Goal: Register for event/course

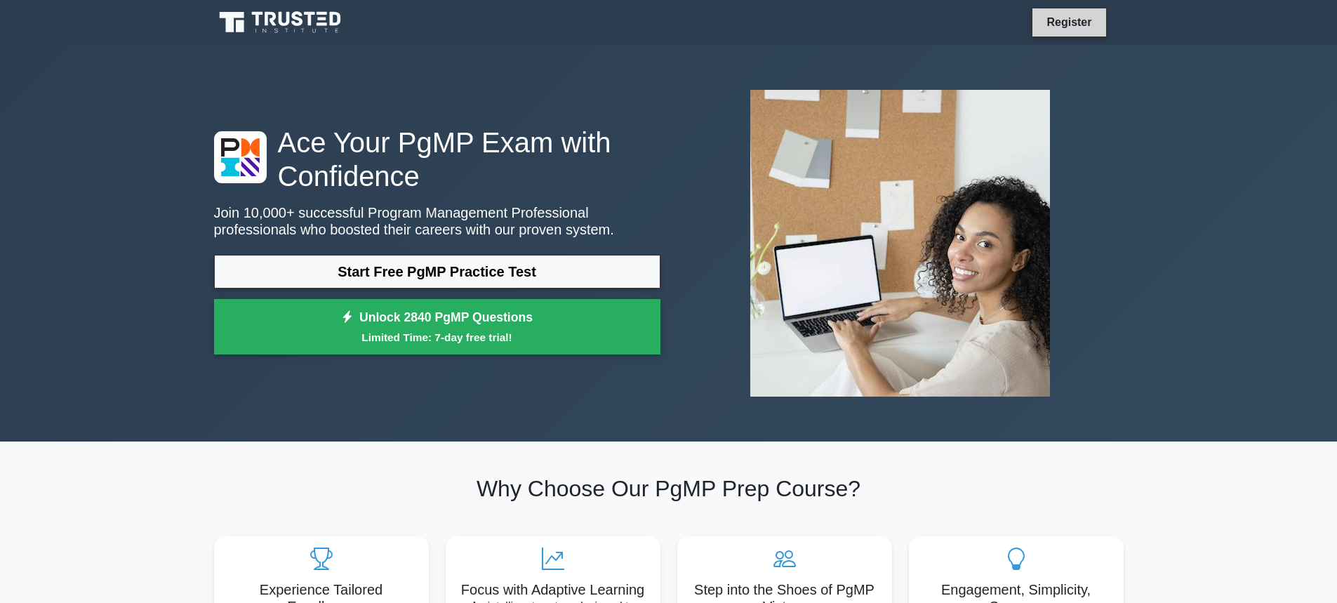
click at [1069, 21] on link "Register" at bounding box center [1069, 22] width 62 height 18
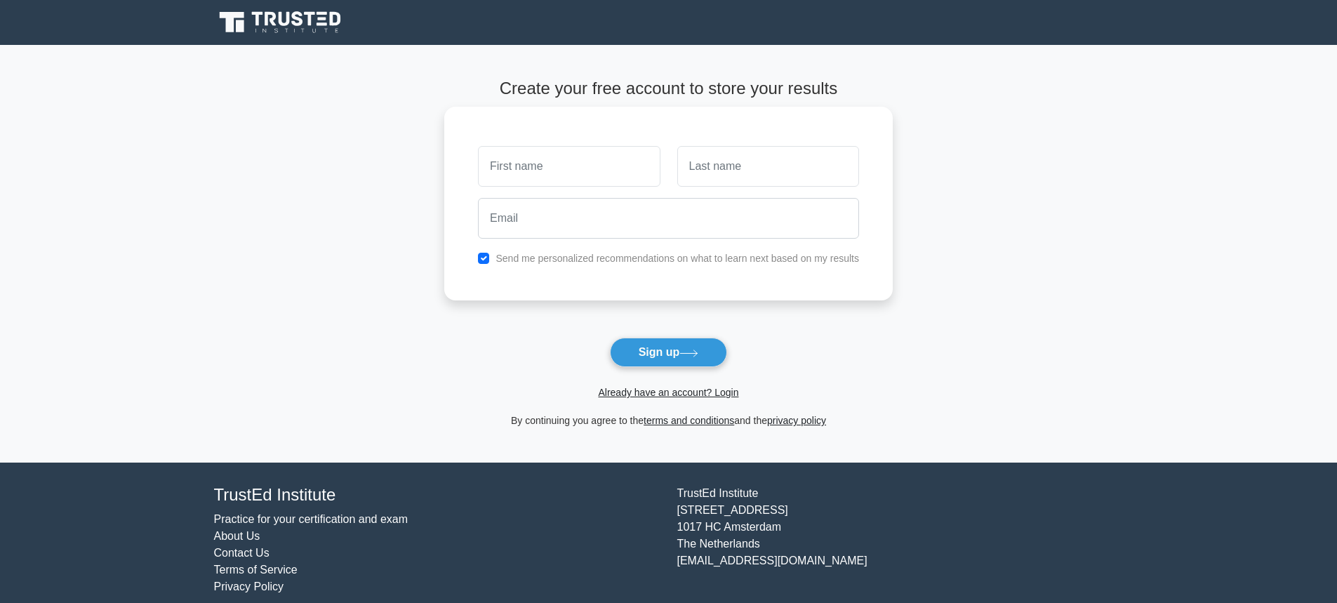
click at [593, 171] on input "text" at bounding box center [569, 166] width 182 height 41
click at [705, 167] on input "text" at bounding box center [769, 166] width 182 height 41
drag, startPoint x: 581, startPoint y: 168, endPoint x: 527, endPoint y: 171, distance: 53.4
click at [527, 171] on input "Victor Mutonga" at bounding box center [569, 166] width 182 height 41
type input "[PERSON_NAME]"
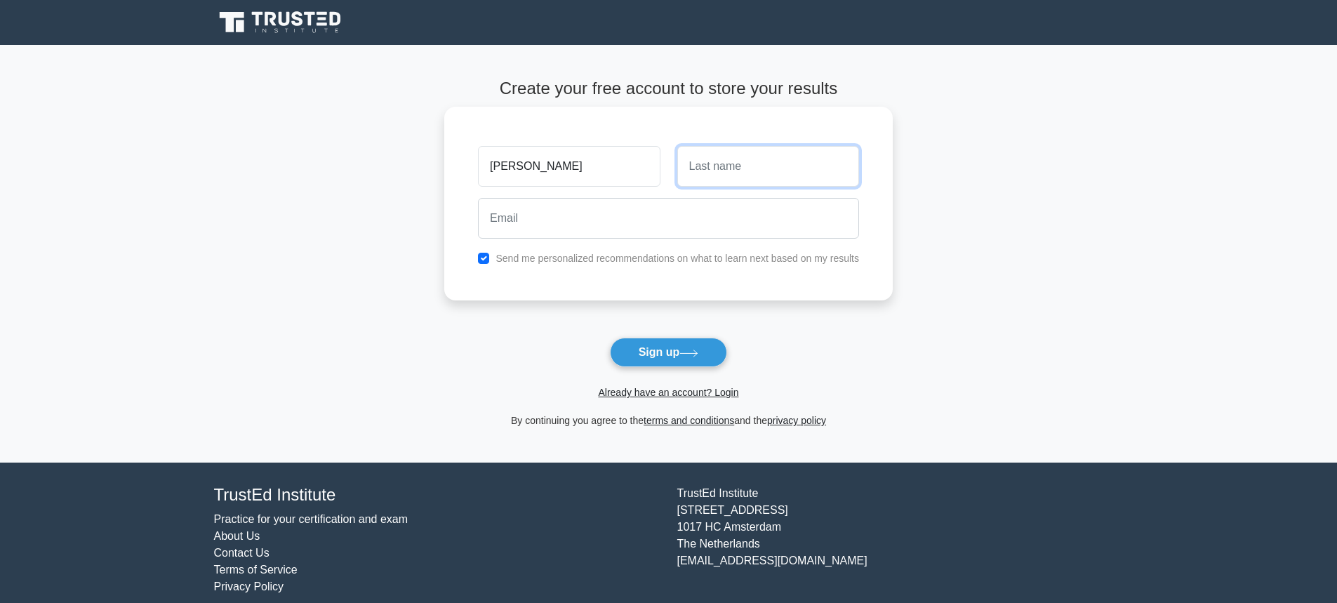
click at [707, 168] on input "text" at bounding box center [769, 166] width 182 height 41
type input "mutonga"
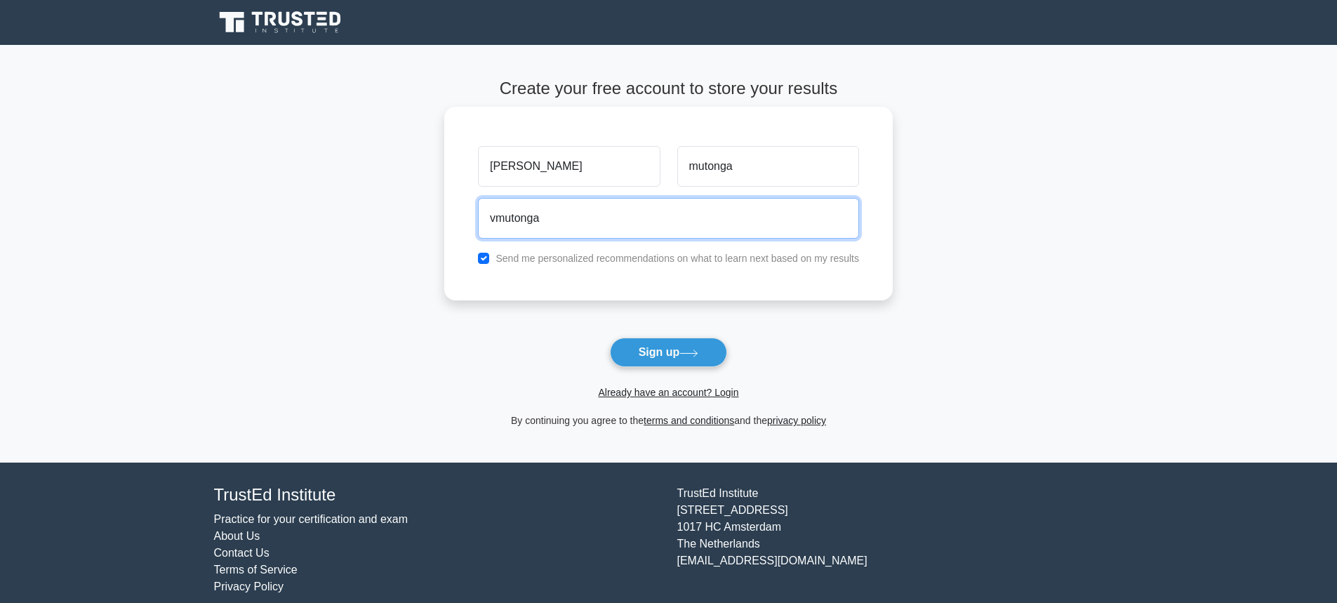
type input "vmutonga@gmail.com"
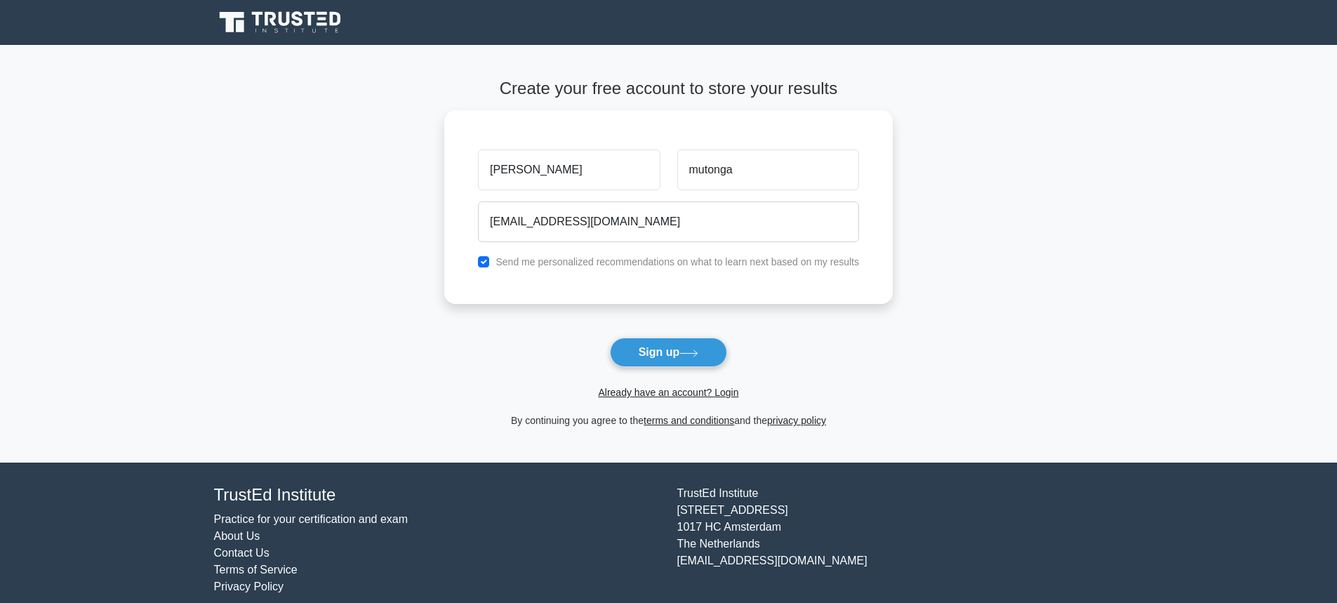
click at [663, 350] on button "Sign up" at bounding box center [669, 352] width 118 height 29
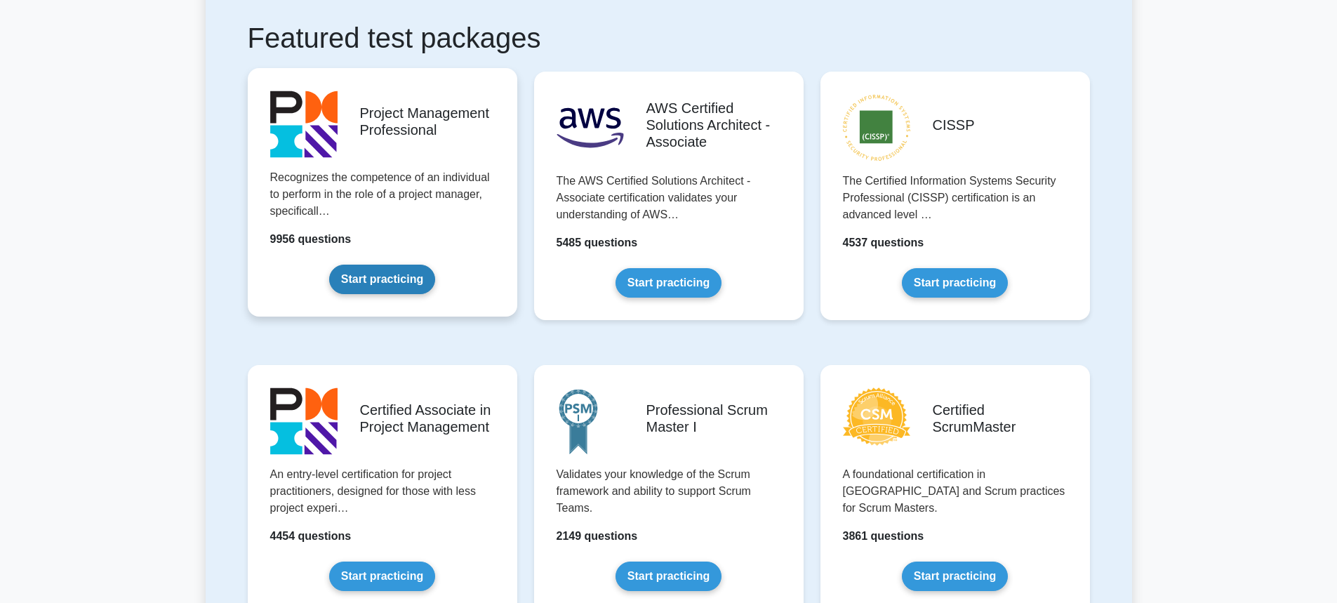
scroll to position [281, 0]
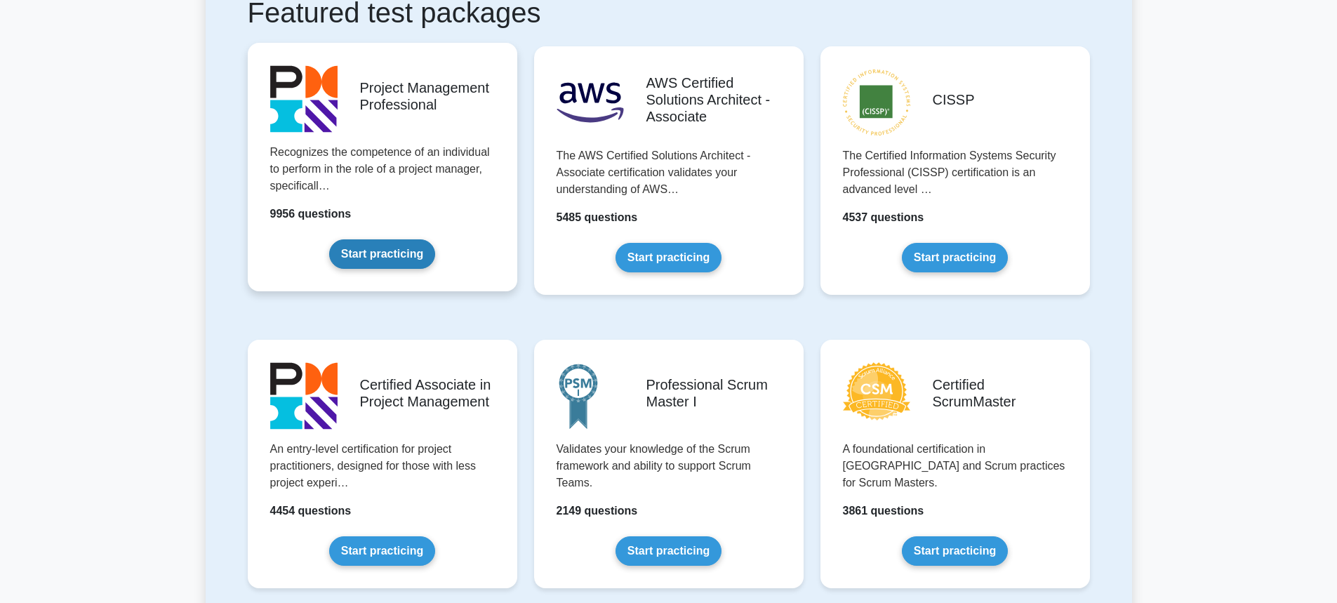
click at [404, 239] on link "Start practicing" at bounding box center [382, 253] width 106 height 29
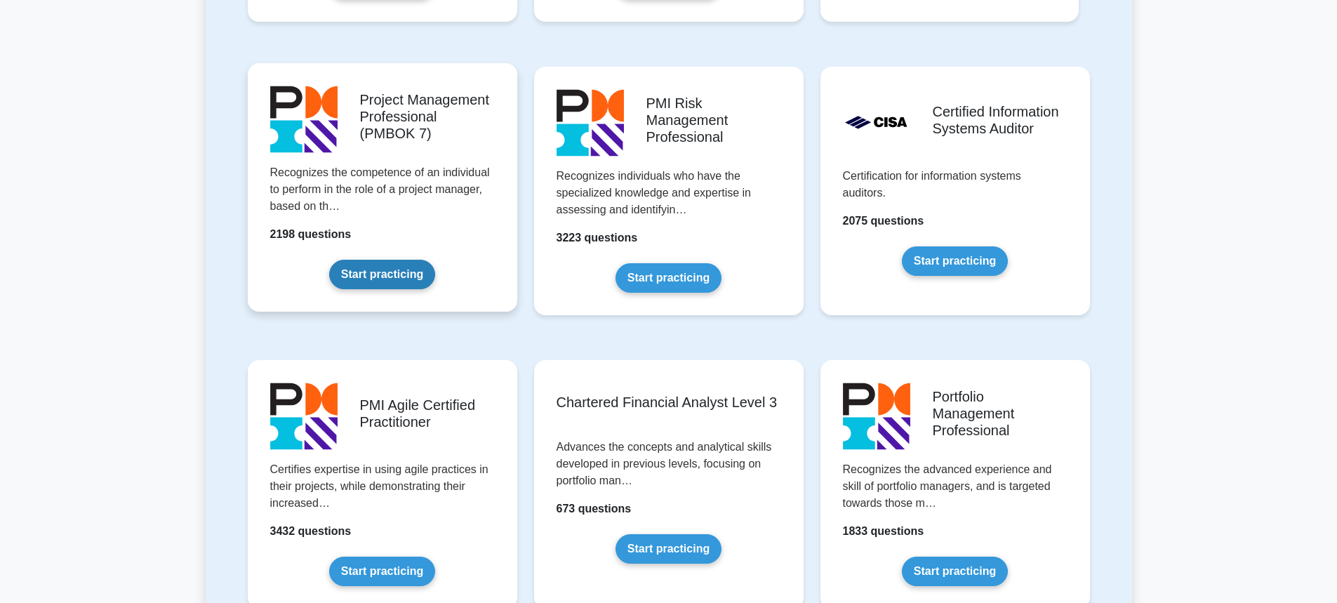
scroll to position [1194, 0]
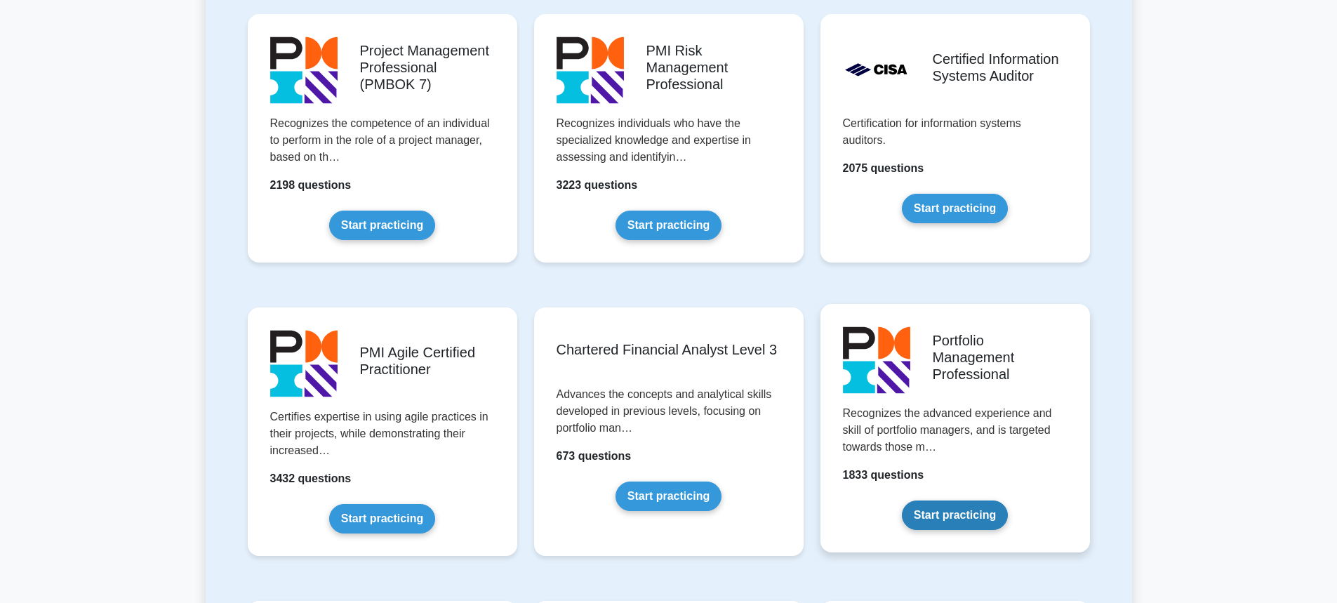
click at [944, 516] on link "Start practicing" at bounding box center [955, 515] width 106 height 29
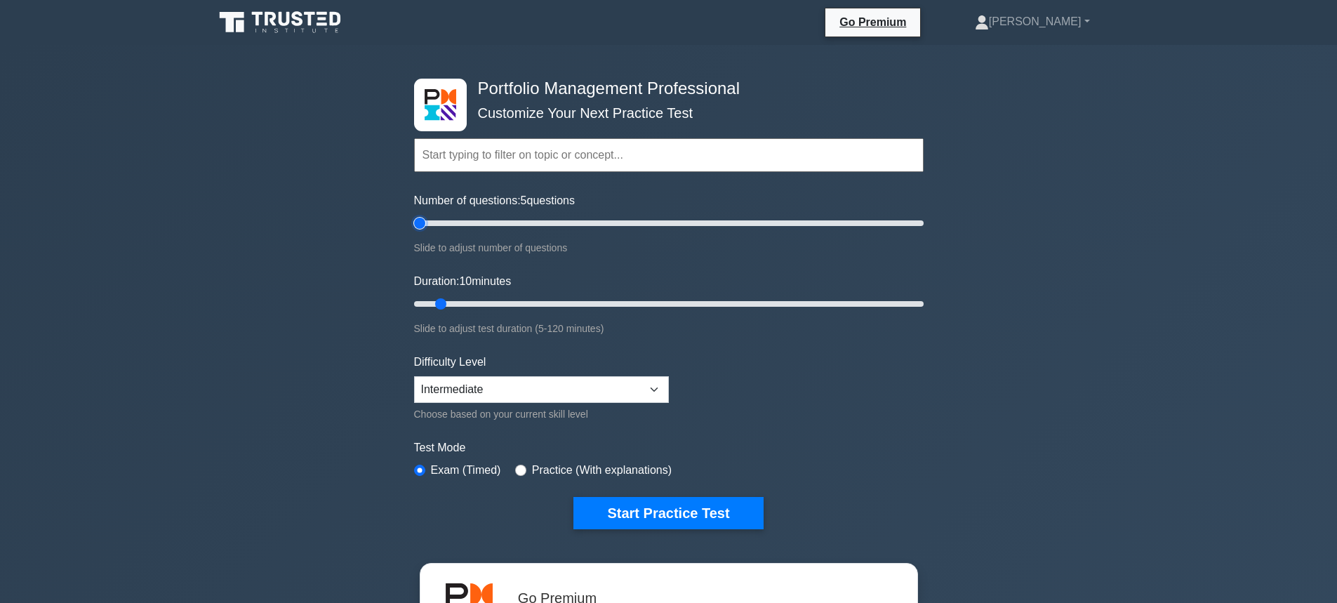
type input "5"
click at [425, 222] on input "Number of questions: 5 questions" at bounding box center [669, 223] width 510 height 17
type input "10"
click at [435, 306] on input "Duration: 10 minutes" at bounding box center [669, 304] width 510 height 17
click at [636, 515] on button "Start Practice Test" at bounding box center [669, 513] width 190 height 32
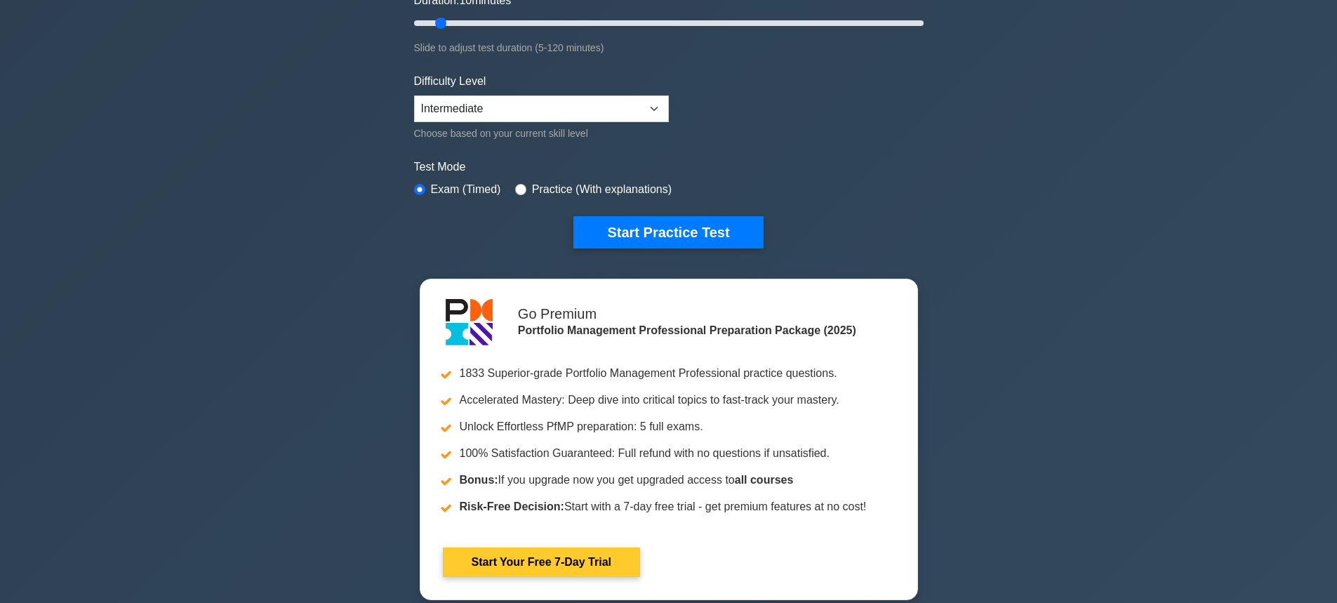
scroll to position [351, 0]
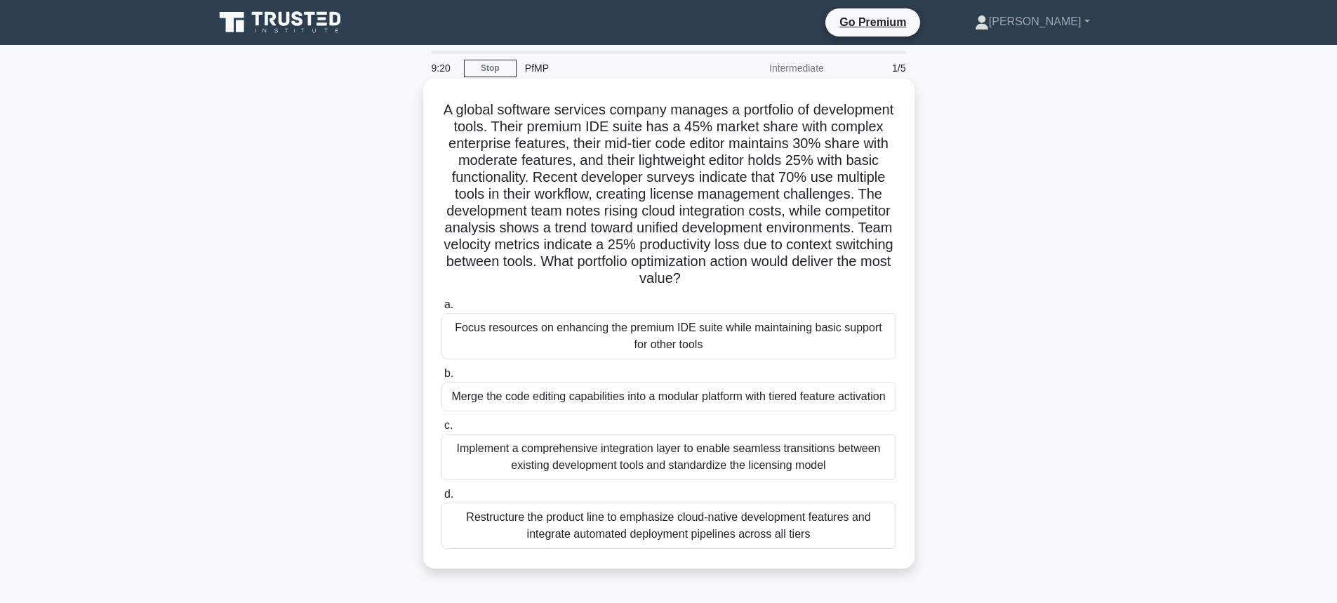
click at [527, 349] on div "Focus resources on enhancing the premium IDE suite while maintaining basic supp…" at bounding box center [669, 336] width 455 height 46
click at [442, 310] on input "a. Focus resources on enhancing the premium IDE suite while maintaining basic s…" at bounding box center [442, 304] width 0 height 9
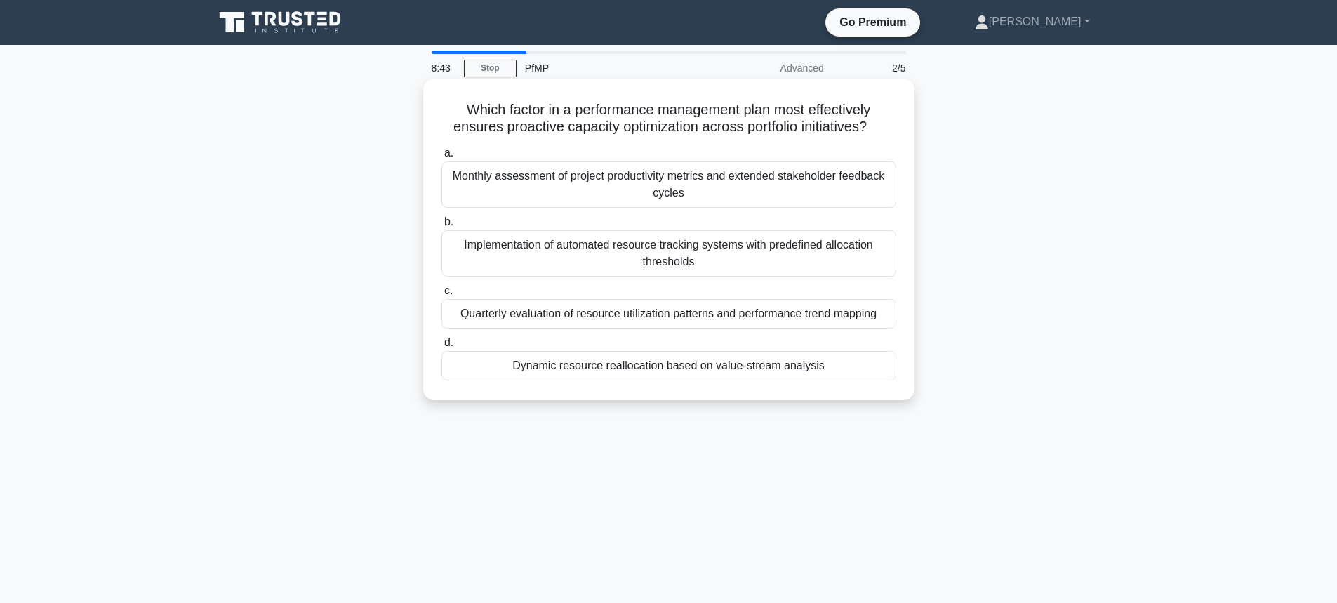
click at [691, 320] on div "Quarterly evaluation of resource utilization patterns and performance trend map…" at bounding box center [669, 313] width 455 height 29
click at [469, 316] on div "Quarterly evaluation of resource utilization patterns and performance trend map…" at bounding box center [669, 313] width 455 height 29
click at [442, 296] on input "c. Quarterly evaluation of resource utilization patterns and performance trend …" at bounding box center [442, 290] width 0 height 9
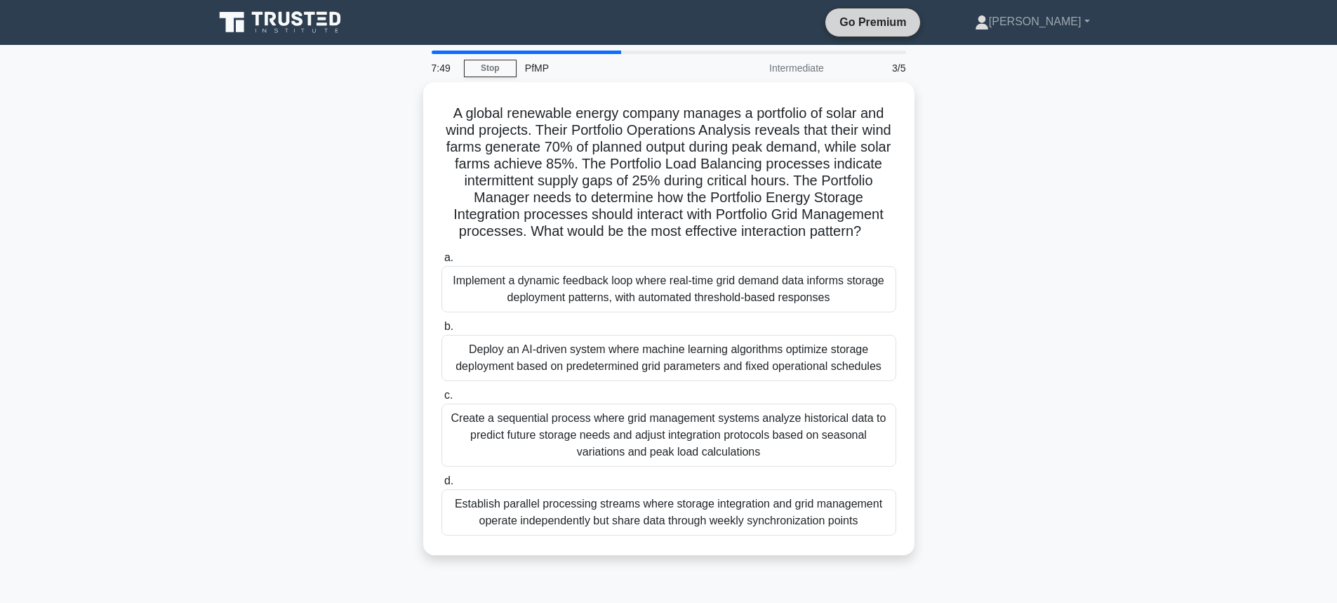
click at [915, 23] on link "Go Premium" at bounding box center [873, 22] width 84 height 18
